Goal: Transaction & Acquisition: Purchase product/service

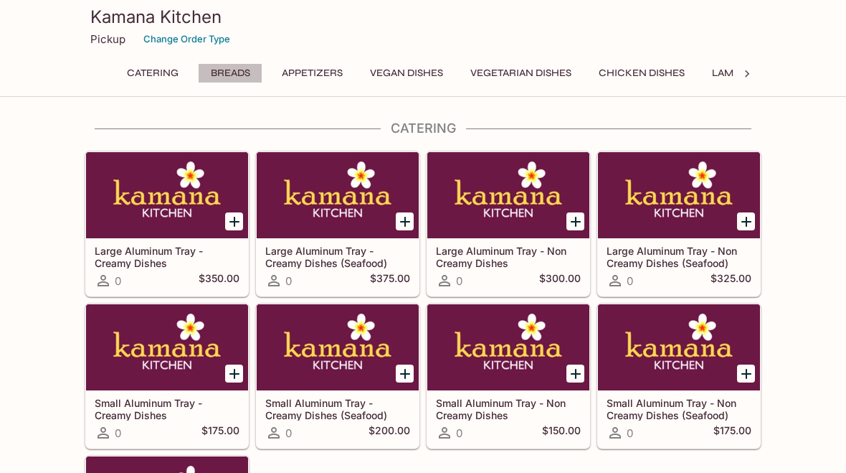
click at [244, 71] on button "Breads" at bounding box center [230, 73] width 65 height 20
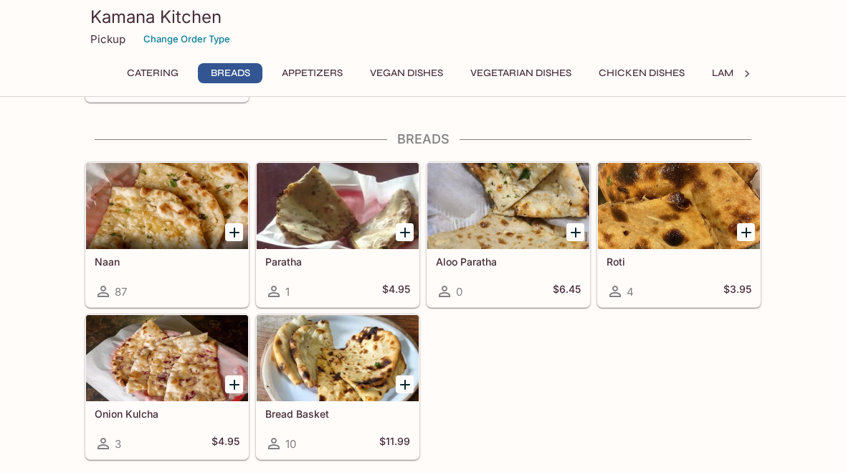
scroll to position [508, 0]
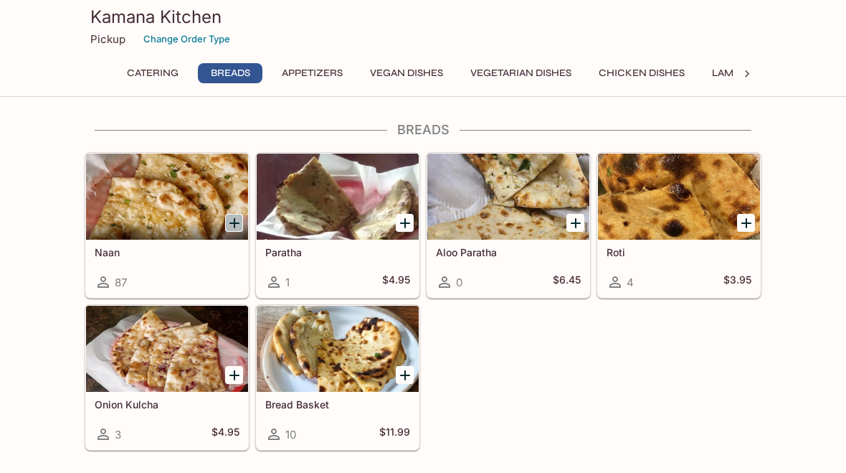
click at [234, 228] on icon "Add Naan" at bounding box center [234, 222] width 17 height 17
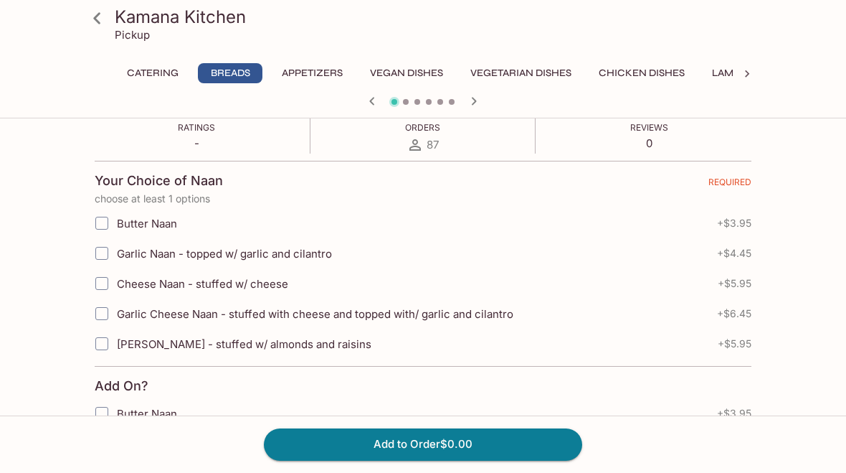
scroll to position [276, 0]
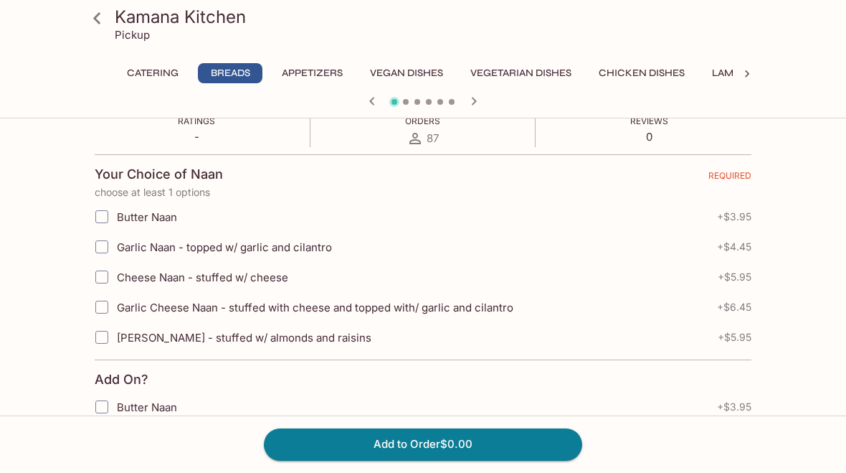
click at [101, 245] on input "Garlic Naan - topped w/ garlic and cilantro" at bounding box center [101, 246] width 29 height 29
checkbox input "true"
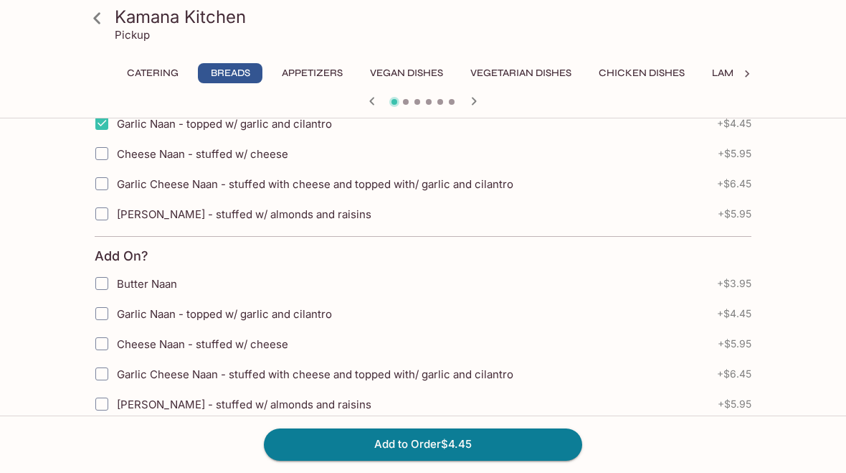
scroll to position [401, 0]
click at [400, 447] on button "Add to Order $4.45" at bounding box center [423, 444] width 318 height 32
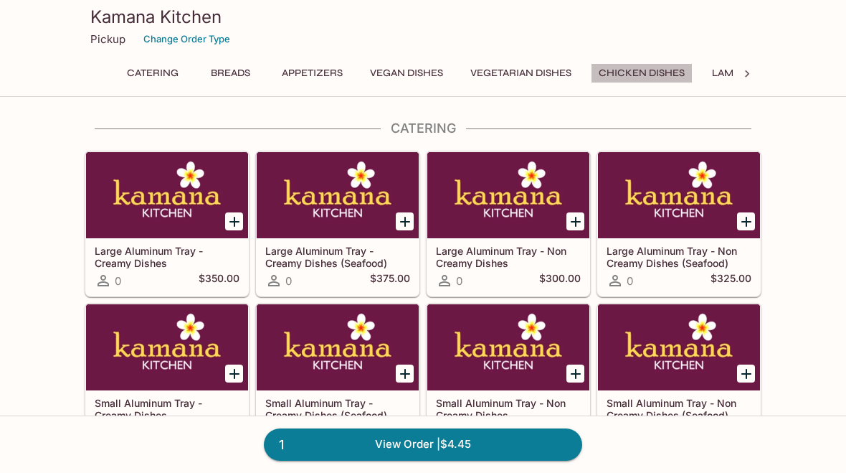
click at [678, 68] on button "Chicken Dishes" at bounding box center [642, 73] width 102 height 20
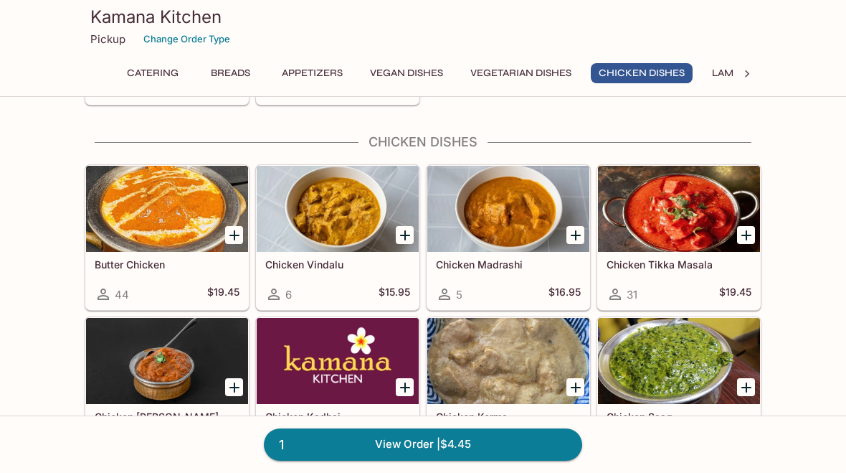
scroll to position [2544, 0]
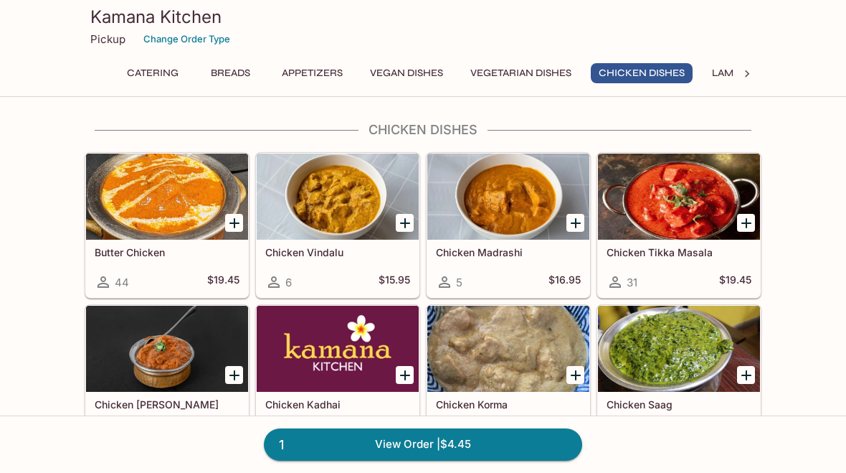
click at [182, 266] on div "Butter Chicken 44 $19.45" at bounding box center [167, 268] width 162 height 57
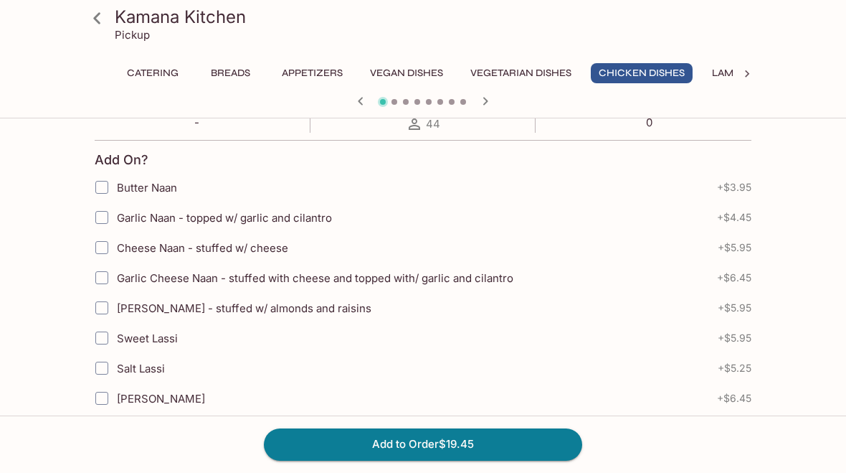
scroll to position [291, 0]
click at [102, 216] on input "Garlic Naan - topped w/ garlic and cilantro" at bounding box center [101, 216] width 29 height 29
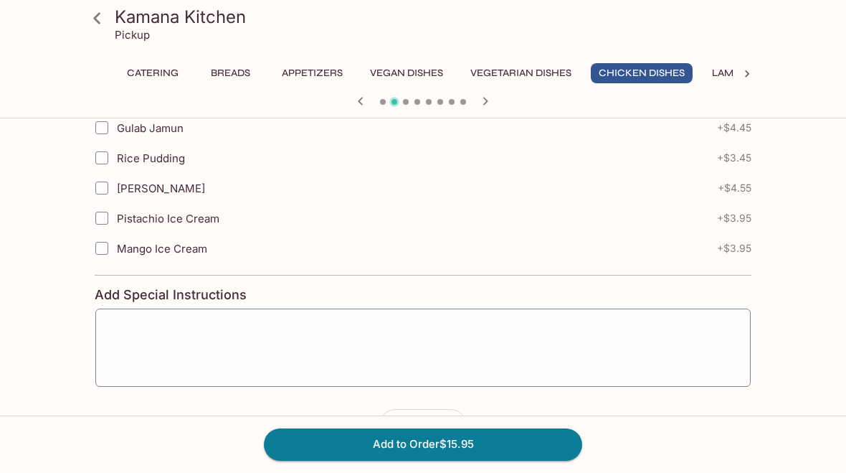
scroll to position [683, 0]
click at [363, 99] on icon "button" at bounding box center [360, 101] width 17 height 17
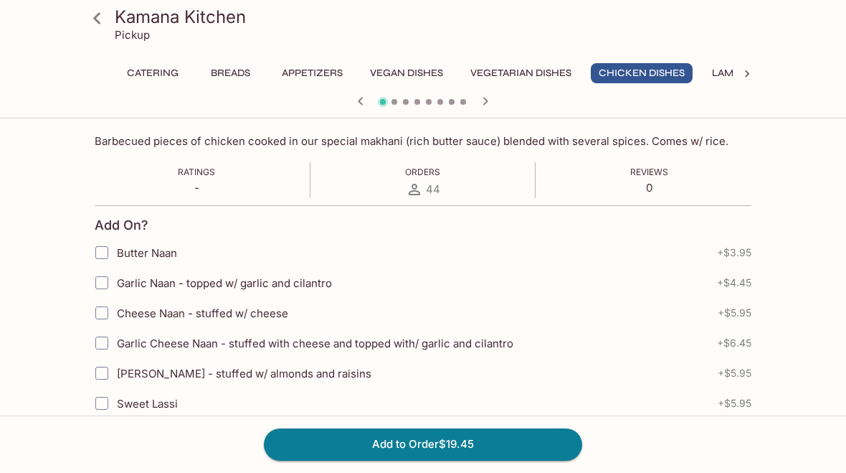
scroll to position [255, 0]
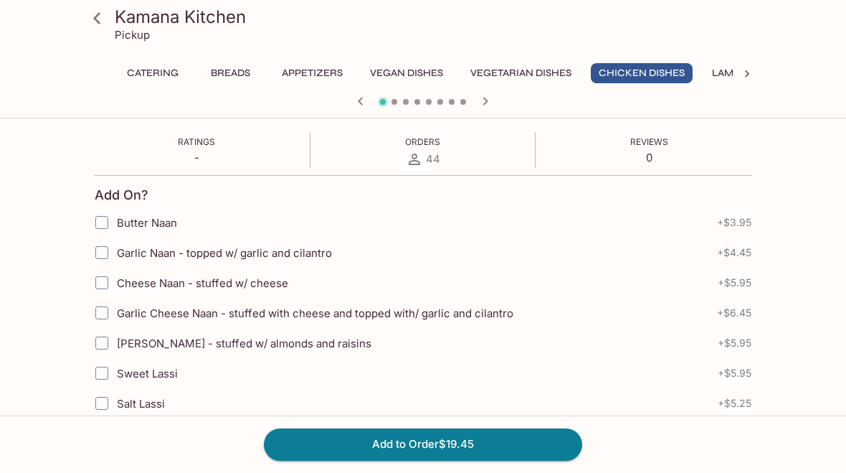
click at [103, 254] on input "Garlic Naan - topped w/ garlic and cilantro" at bounding box center [101, 252] width 29 height 29
checkbox input "true"
click at [351, 442] on button "Add to Order $23.90" at bounding box center [423, 444] width 318 height 32
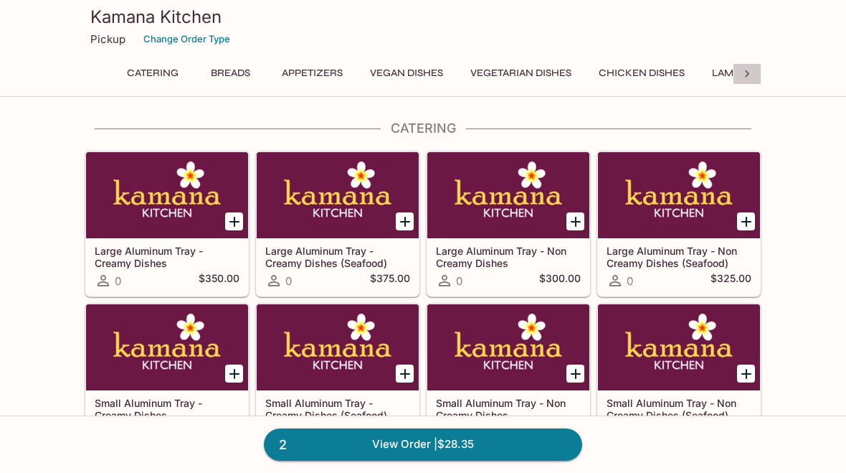
click at [750, 72] on icon at bounding box center [747, 74] width 14 height 14
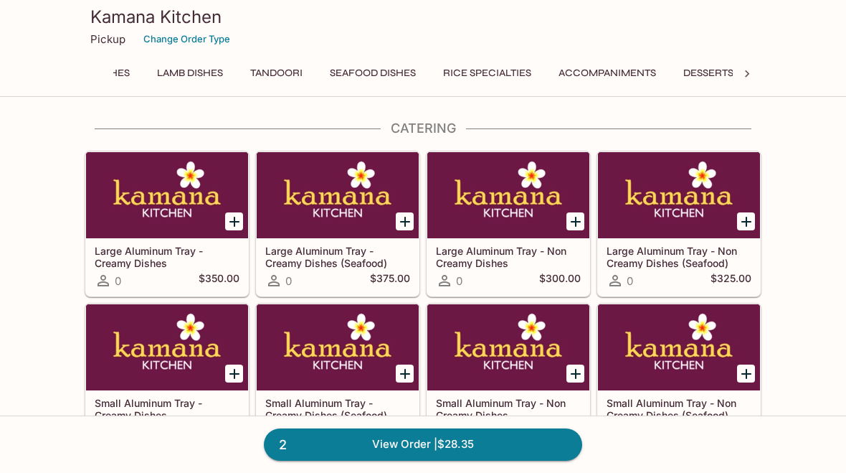
scroll to position [0, 595]
click at [92, 70] on icon at bounding box center [99, 74] width 14 height 14
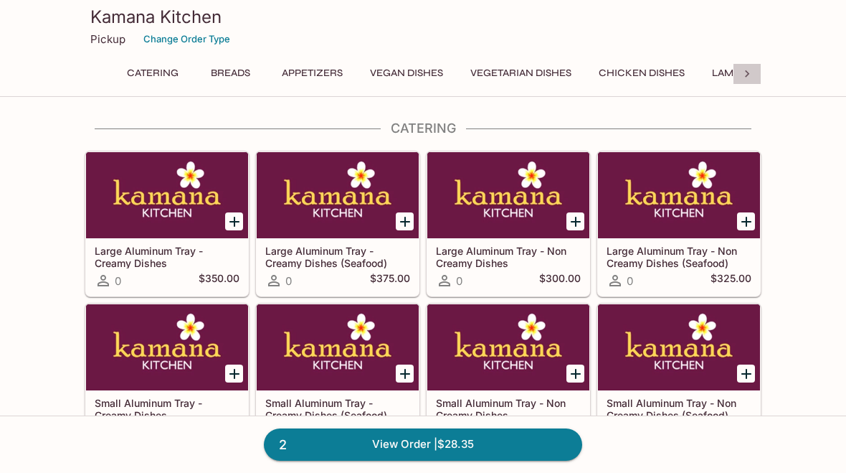
click at [747, 72] on icon at bounding box center [747, 73] width 4 height 7
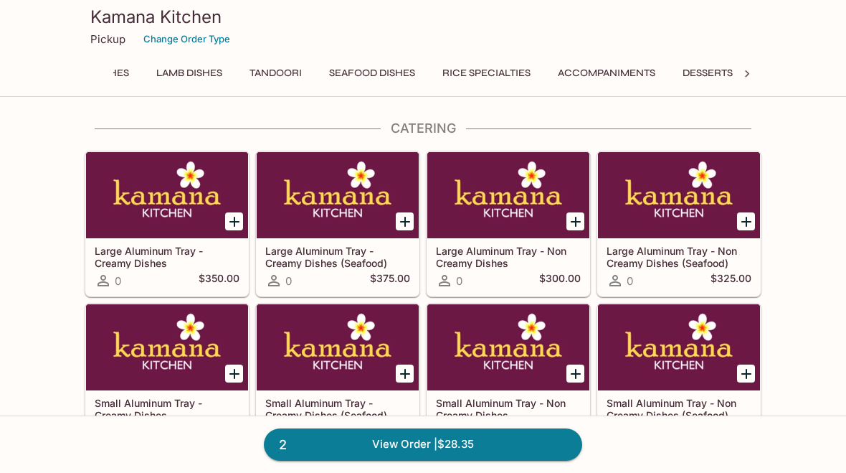
scroll to position [0, 595]
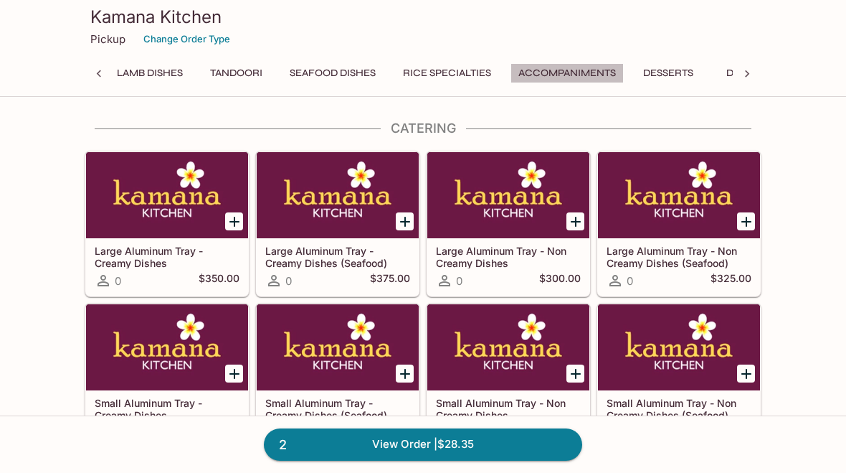
click at [607, 72] on button "Accompaniments" at bounding box center [567, 73] width 113 height 20
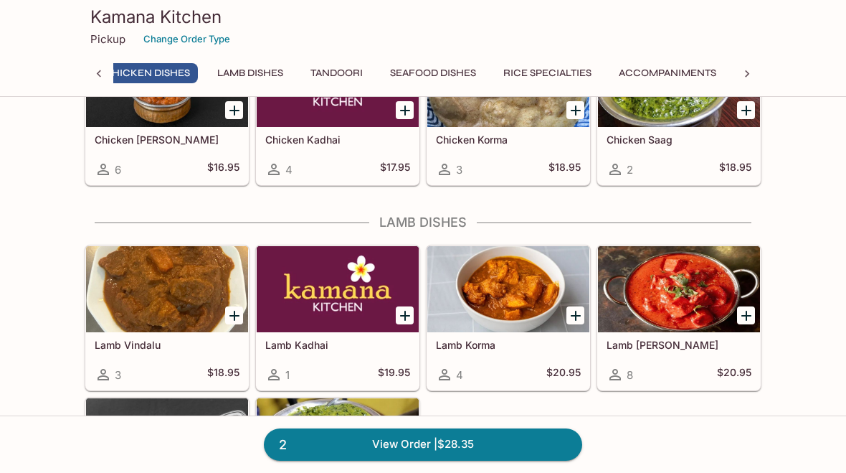
scroll to position [0, 481]
click at [563, 64] on button "Rice Specialties" at bounding box center [561, 73] width 104 height 20
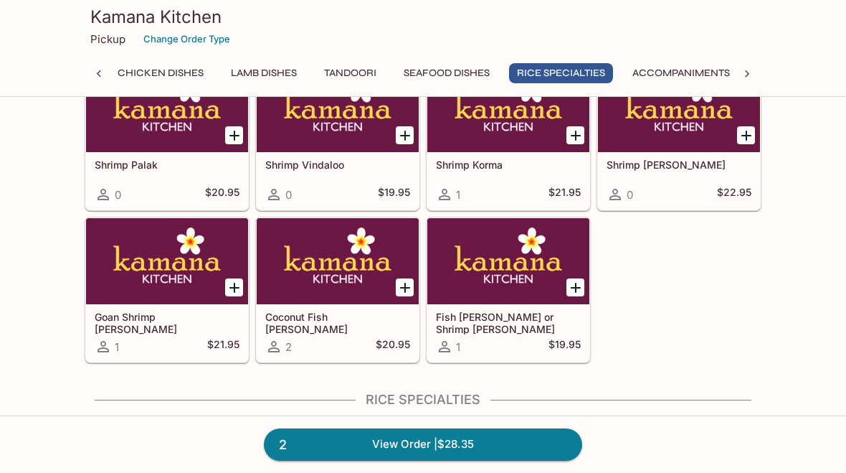
scroll to position [3973, 0]
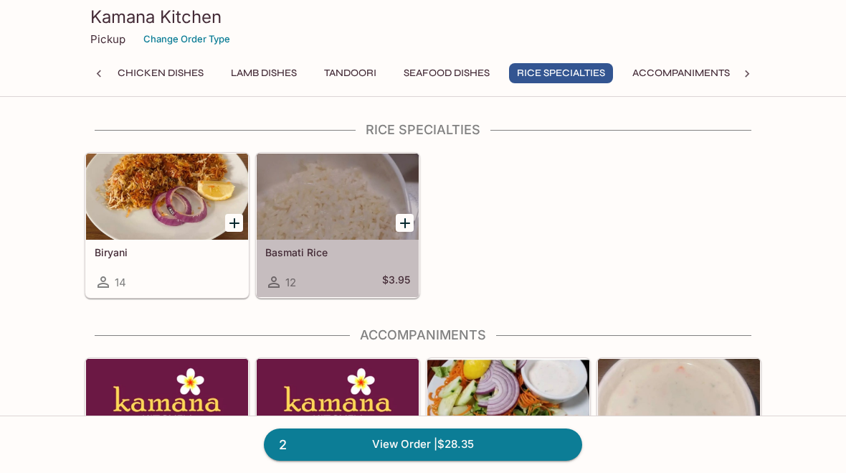
click at [382, 276] on h5 "$3.95" at bounding box center [396, 281] width 28 height 17
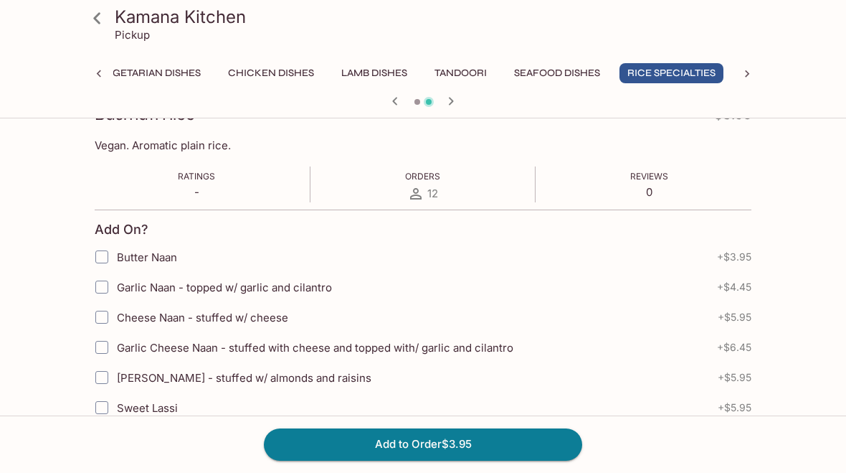
scroll to position [251, 0]
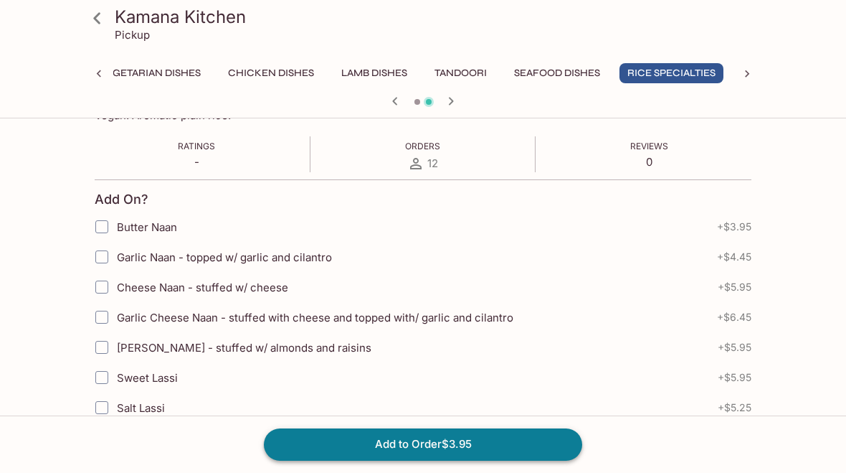
click at [386, 444] on button "Add to Order $3.95" at bounding box center [423, 444] width 318 height 32
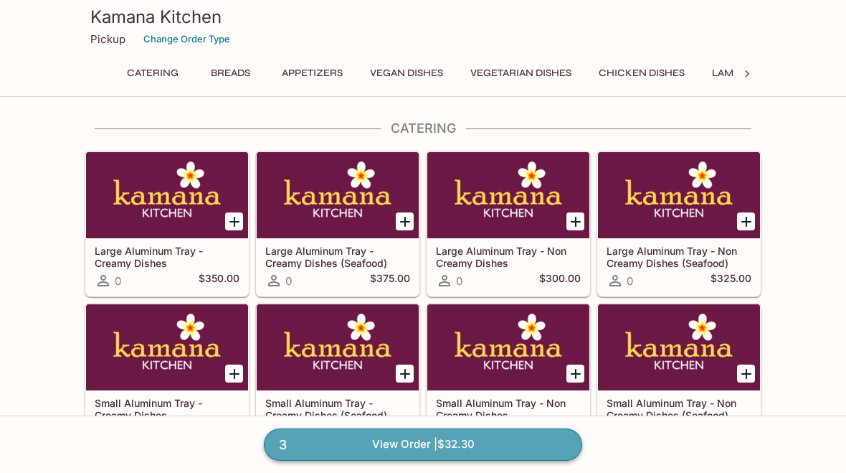
click at [386, 446] on link "3 View Order | $32.30" at bounding box center [423, 444] width 318 height 32
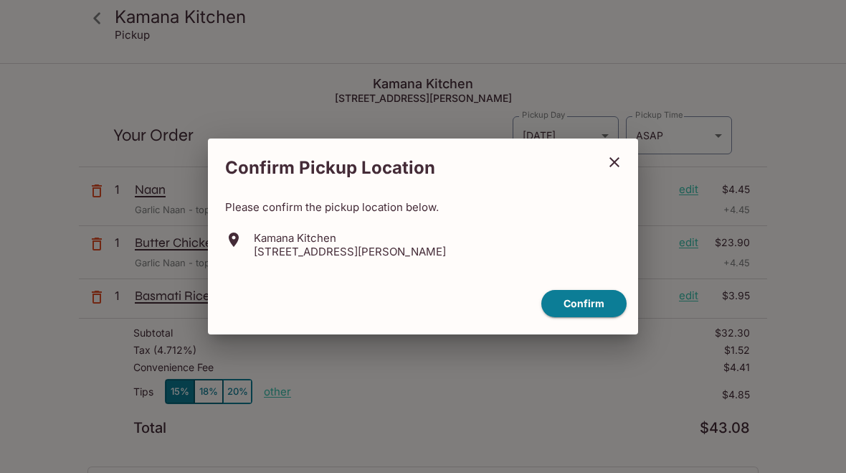
click at [425, 250] on p "[STREET_ADDRESS][PERSON_NAME]" at bounding box center [350, 252] width 192 height 14
copy p "[STREET_ADDRESS][PERSON_NAME]"
click at [592, 307] on button "Confirm" at bounding box center [583, 304] width 85 height 28
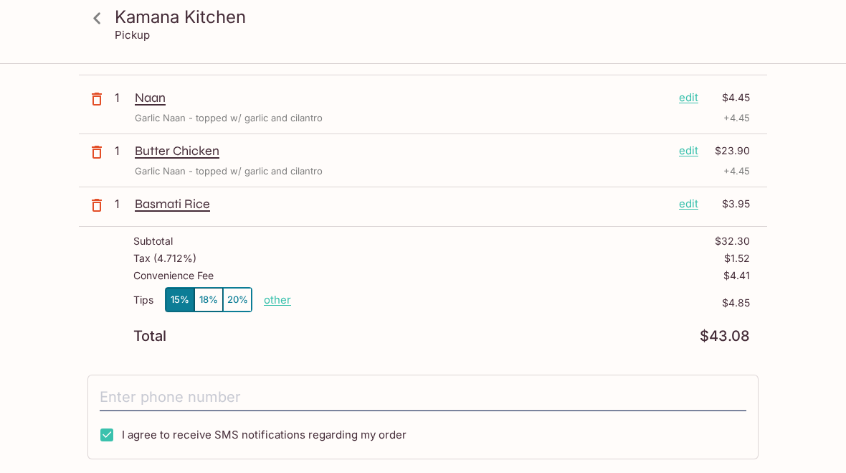
scroll to position [95, 0]
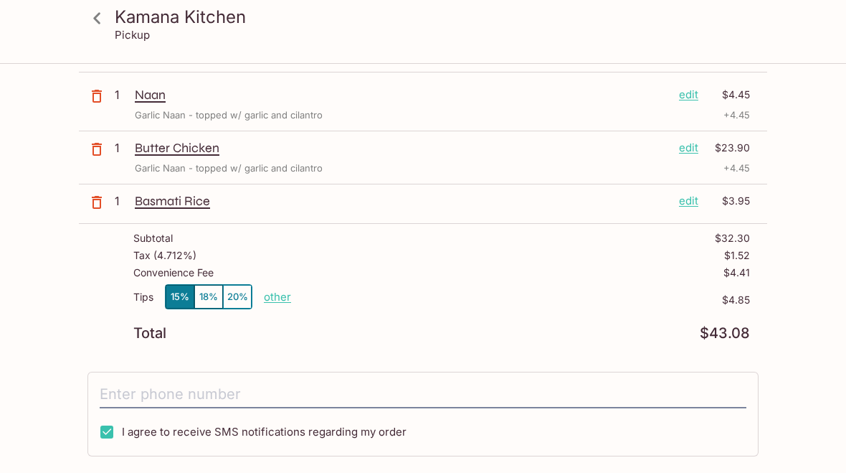
click at [270, 298] on p "other" at bounding box center [277, 297] width 27 height 14
click at [369, 295] on input "4.85" at bounding box center [361, 297] width 46 height 16
type input "3.00"
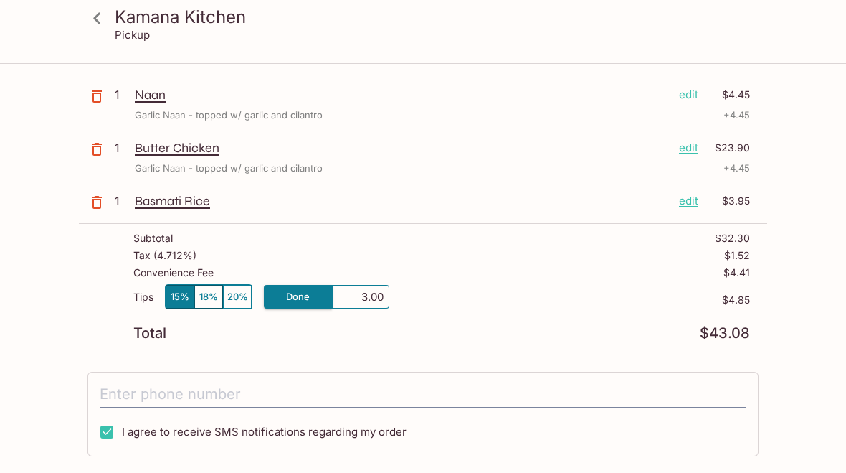
click at [485, 304] on p "$4.85" at bounding box center [569, 299] width 361 height 11
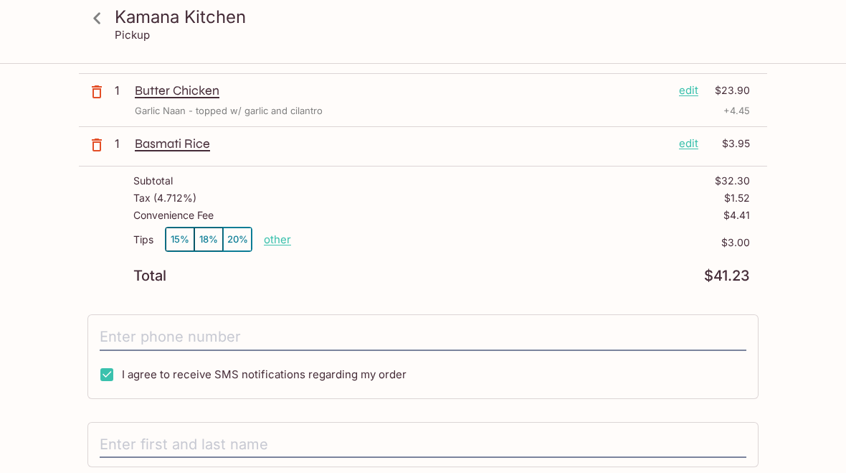
scroll to position [213, 0]
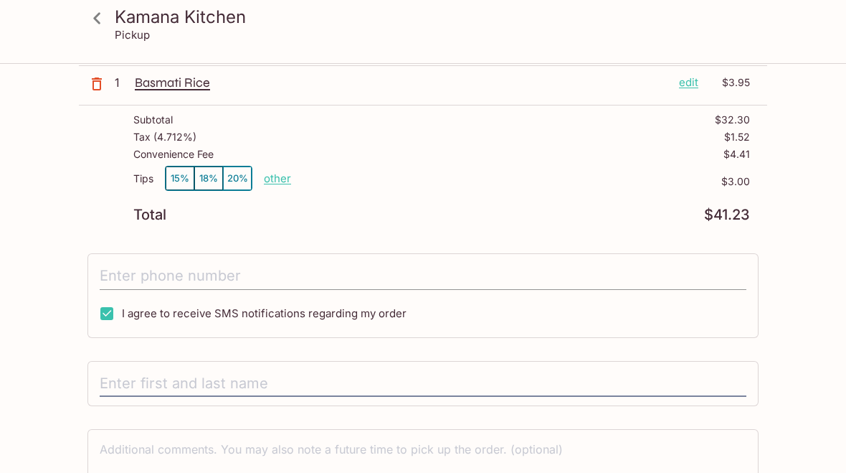
click at [138, 273] on input "tel" at bounding box center [423, 275] width 647 height 27
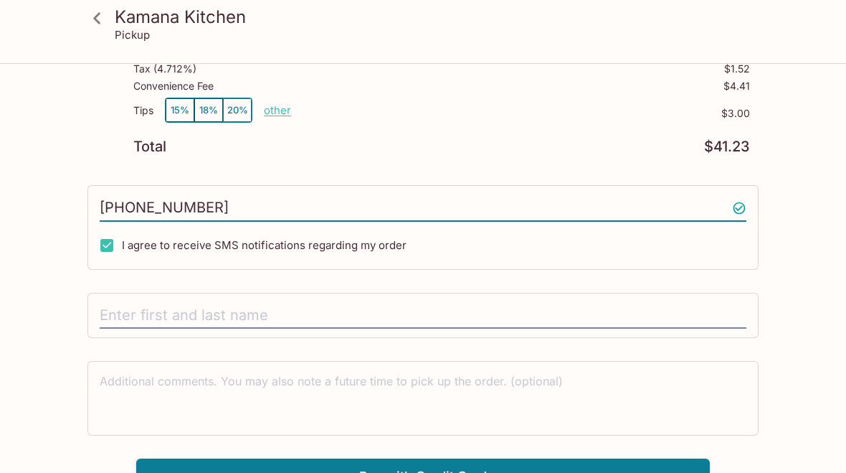
scroll to position [303, 0]
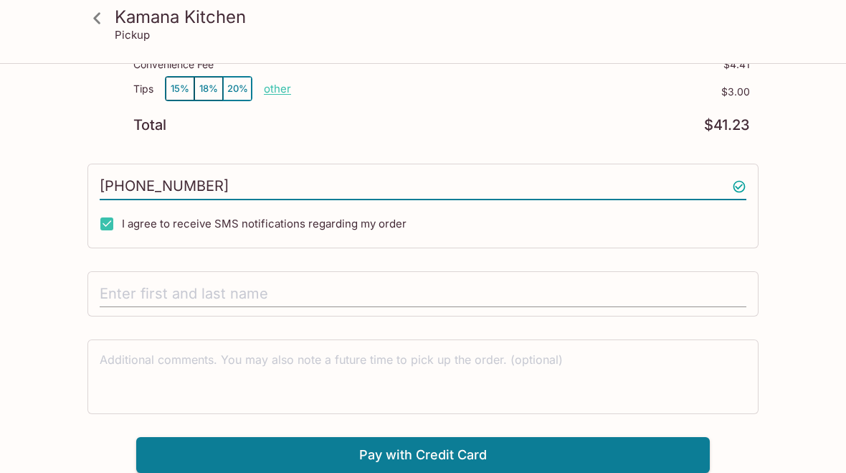
type input "[PHONE_NUMBER]"
click at [149, 295] on input "text" at bounding box center [423, 293] width 647 height 27
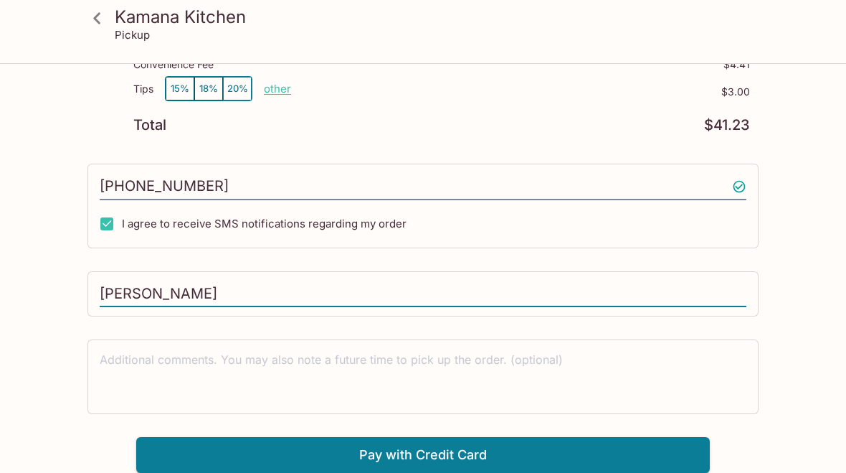
click at [146, 297] on input "[PERSON_NAME]" at bounding box center [423, 293] width 647 height 27
type input "[PERSON_NAME]"
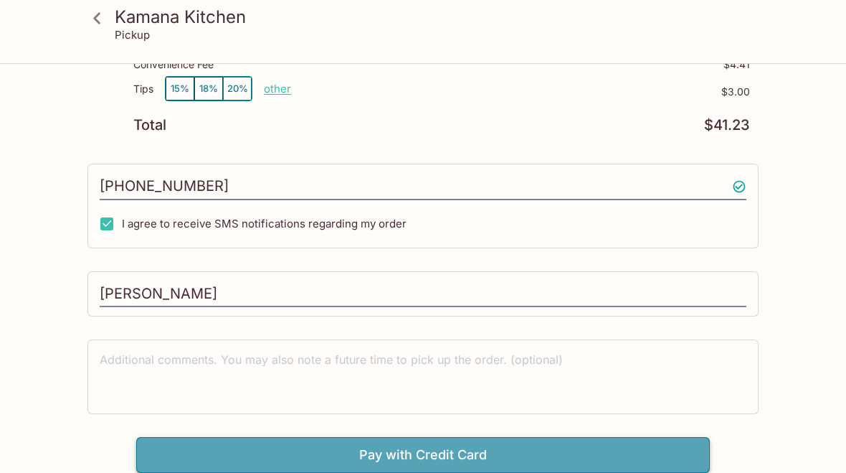
click at [274, 450] on button "Pay with Credit Card" at bounding box center [423, 455] width 574 height 36
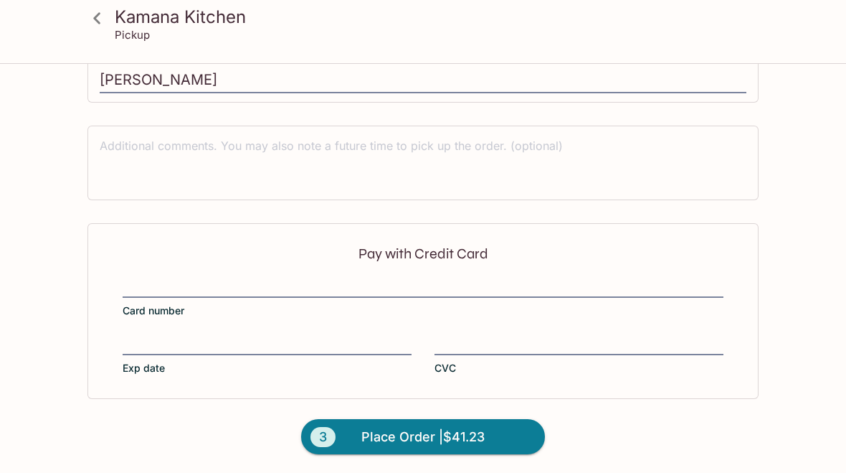
scroll to position [518, 0]
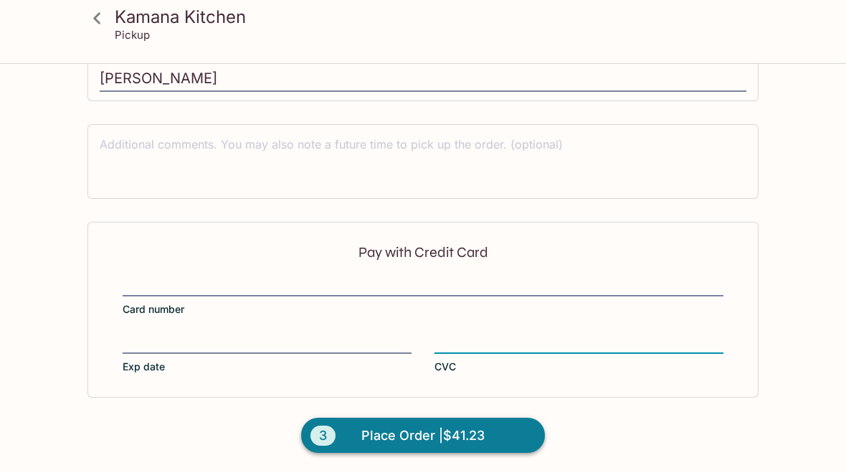
click at [392, 441] on span "Place Order | $41.23" at bounding box center [422, 435] width 123 height 23
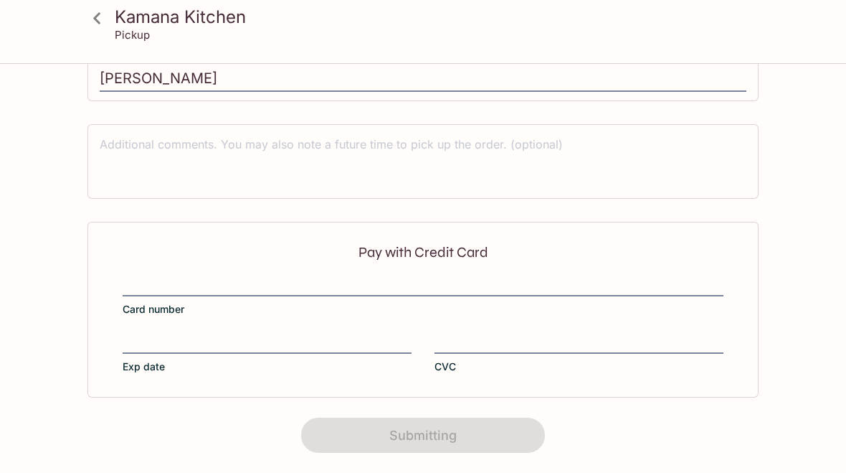
scroll to position [361, 0]
